Goal: Use online tool/utility: Utilize a website feature to perform a specific function

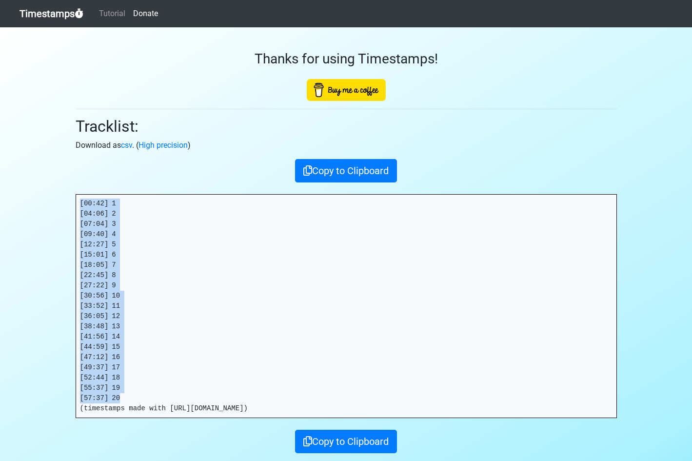
click at [60, 10] on link "Timestamps" at bounding box center [52, 14] width 64 height 20
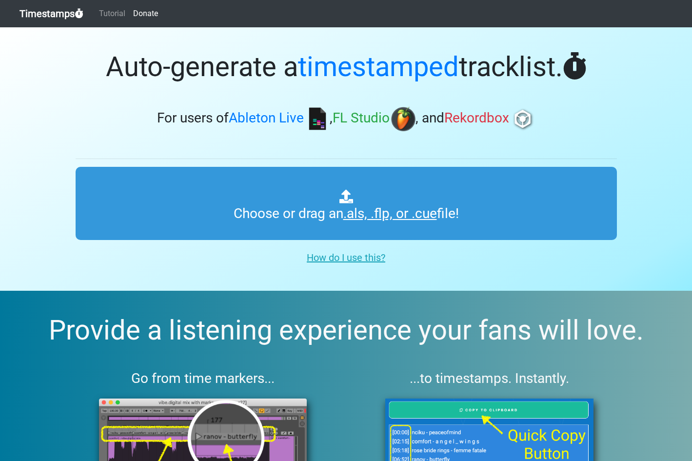
type input "C:\fakepath\PHOENIX RADIO #292.als"
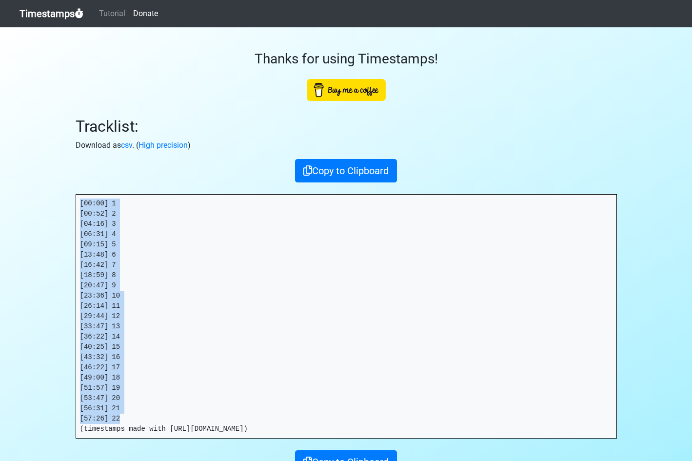
drag, startPoint x: 127, startPoint y: 418, endPoint x: 49, endPoint y: 190, distance: 241.7
click at [46, 188] on section "Thanks for using Timestamps! Tracklist: Download as csv . ( High precision ) Co…" at bounding box center [346, 271] width 692 height 489
copy pre "[00:00] 1 [00:52] 2 [04:16] 3 [06:31] 4 [09:15] 5 [13:48] 6 [16:42] 7 [18:59] 8…"
click at [58, 13] on link "Timestamps" at bounding box center [52, 14] width 64 height 20
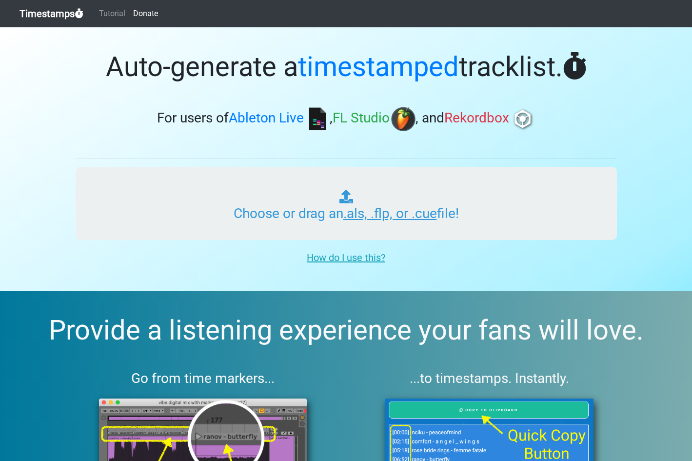
type input "C:\fakepath\GUD VIBRATIONS RADIO #444 (IMPACT).als"
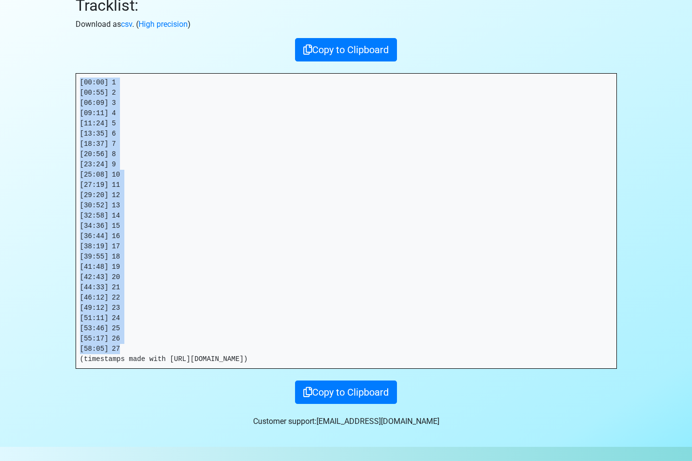
scroll to position [116, 0]
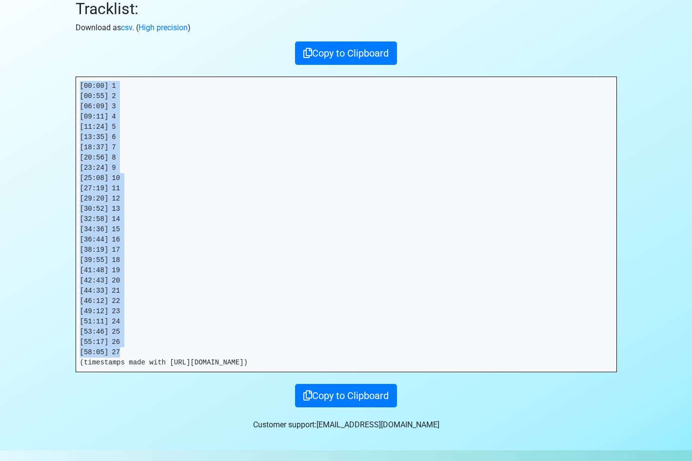
drag, startPoint x: 125, startPoint y: 352, endPoint x: 65, endPoint y: 83, distance: 274.8
click at [65, 83] on section "Thanks for using Timestamps! Tracklist: Download as csv . ( High precision ) Co…" at bounding box center [346, 180] width 692 height 540
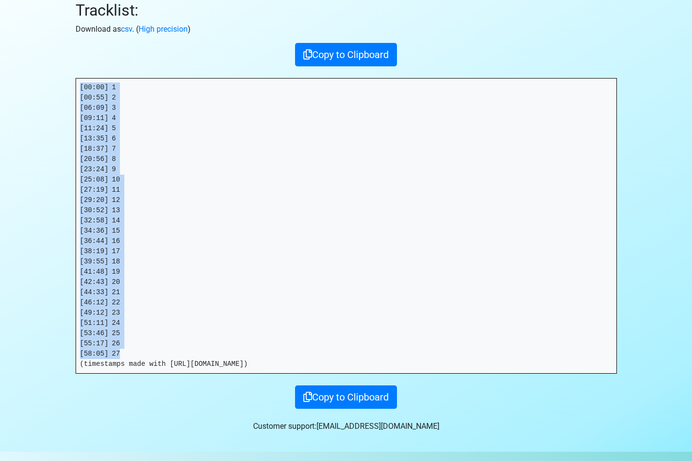
copy pre "[00:00] 1 [00:55] 2 [06:09] 3 [09:11] 4 [11:24] 5 [13:35] 6 [18:37] 7 [20:56] 8…"
